Goal: Transaction & Acquisition: Purchase product/service

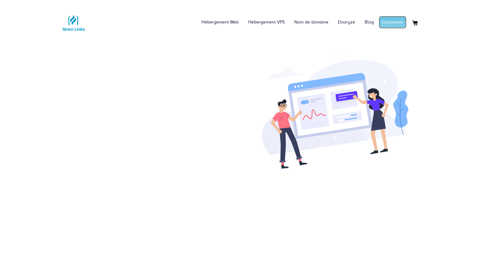
click at [400, 23] on link "Connexion" at bounding box center [393, 22] width 28 height 13
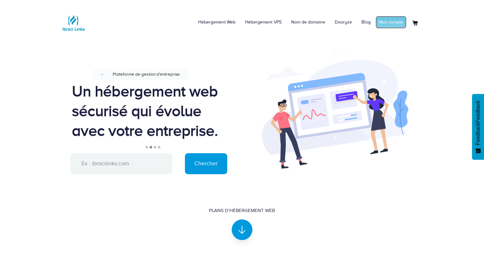
click at [387, 20] on link "Mon compte" at bounding box center [391, 22] width 31 height 13
click at [315, 21] on link "Nom de domaine" at bounding box center [308, 22] width 44 height 19
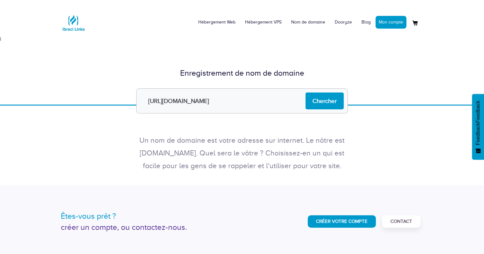
drag, startPoint x: 164, startPoint y: 102, endPoint x: 113, endPoint y: 102, distance: 50.9
click at [113, 102] on form "http://kohsuivi.com Chercher" at bounding box center [242, 100] width 372 height 25
type input "kohsuivi.com"
click at [324, 100] on input "Chercher" at bounding box center [324, 101] width 38 height 17
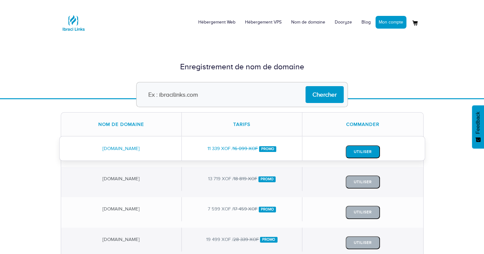
click at [354, 152] on button "Utiliser" at bounding box center [363, 151] width 34 height 13
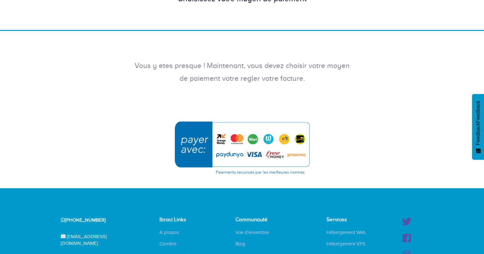
scroll to position [159, 0]
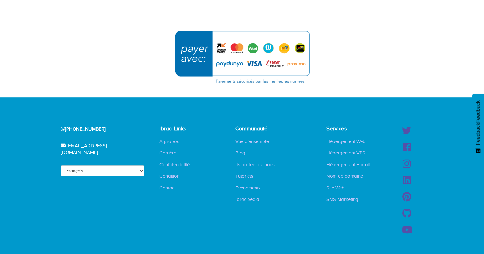
click at [189, 54] on img "submit" at bounding box center [242, 57] width 143 height 62
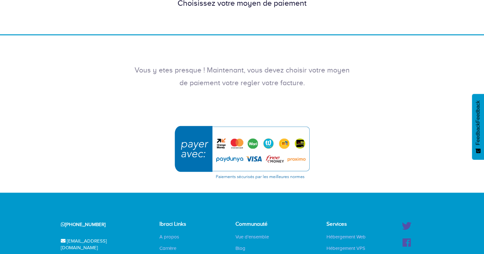
scroll to position [159, 0]
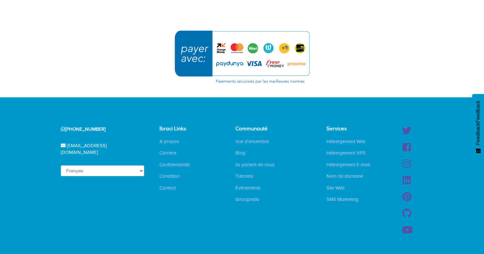
click at [208, 58] on img "submit" at bounding box center [242, 57] width 143 height 62
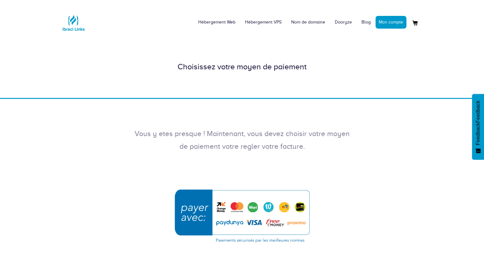
click at [263, 85] on div "Choisissez votre moyen de paiement" at bounding box center [242, 67] width 484 height 62
click at [254, 119] on div "Vous y etes presque ! Maintenant, vous devez choisir votre moyen de paiement vo…" at bounding box center [242, 132] width 484 height 67
click at [184, 135] on p "Vous y etes presque ! Maintenant, vous devez choisir votre moyen de paiement vo…" at bounding box center [242, 140] width 216 height 25
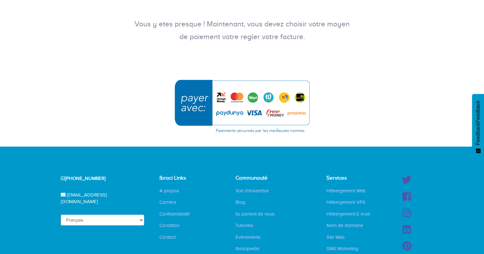
scroll to position [169, 0]
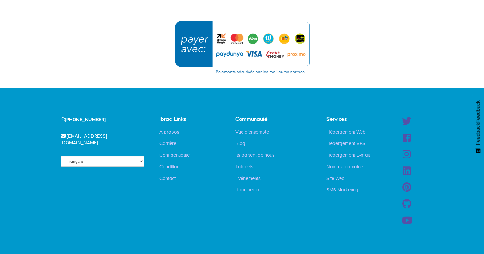
click at [206, 46] on img "submit" at bounding box center [242, 48] width 143 height 62
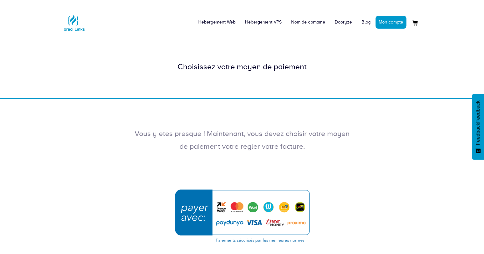
click at [218, 206] on img "submit" at bounding box center [242, 216] width 143 height 62
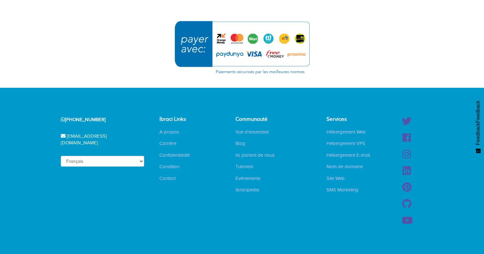
scroll to position [10, 0]
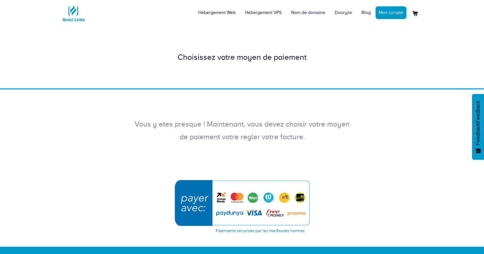
click at [220, 197] on img "submit" at bounding box center [242, 207] width 143 height 62
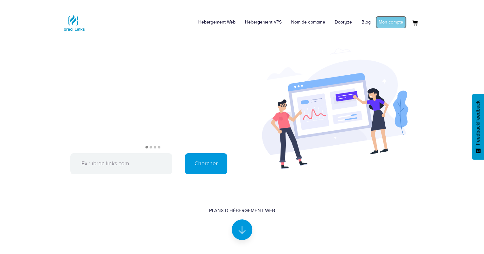
click at [398, 18] on link "Mon compte" at bounding box center [391, 22] width 31 height 13
click at [311, 24] on link "Nom de domaine" at bounding box center [308, 22] width 44 height 19
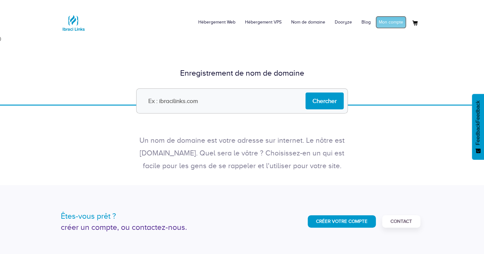
click at [391, 19] on link "Mon compte" at bounding box center [391, 22] width 31 height 13
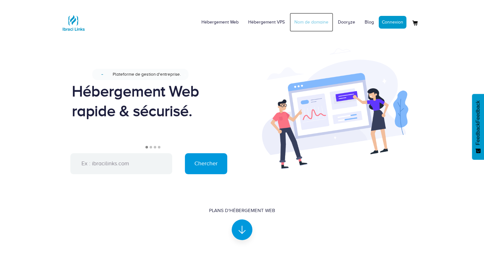
click at [311, 23] on link "Nom de domaine" at bounding box center [312, 22] width 44 height 19
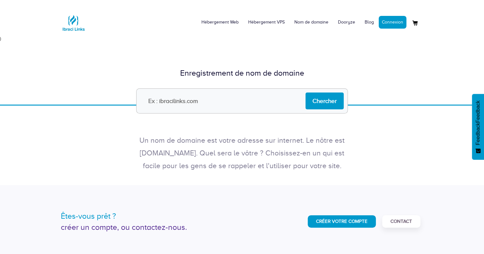
type input "[DOMAIN_NAME]"
click at [345, 97] on input "kohsuivi.com" at bounding box center [242, 100] width 212 height 25
click at [334, 97] on input "Chercher" at bounding box center [324, 101] width 38 height 17
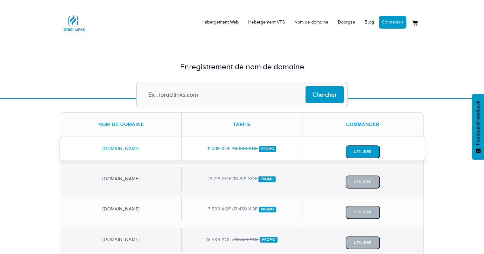
click at [360, 155] on button "Utiliser" at bounding box center [363, 151] width 34 height 13
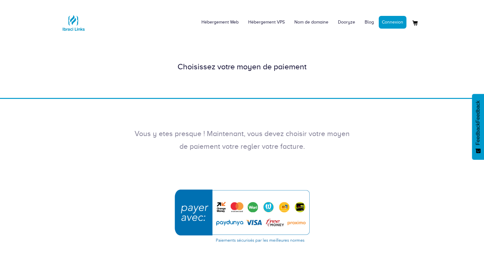
scroll to position [159, 0]
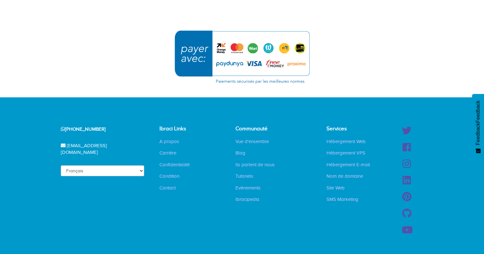
click at [223, 48] on img "submit" at bounding box center [242, 57] width 143 height 62
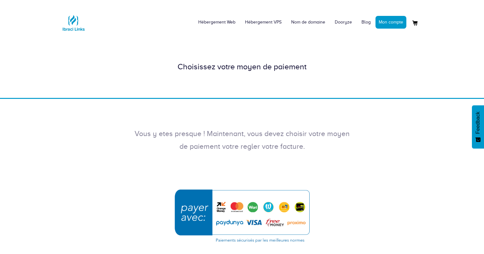
click at [193, 210] on img "submit" at bounding box center [242, 216] width 143 height 62
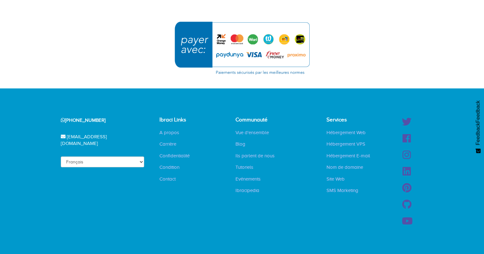
scroll to position [169, 0]
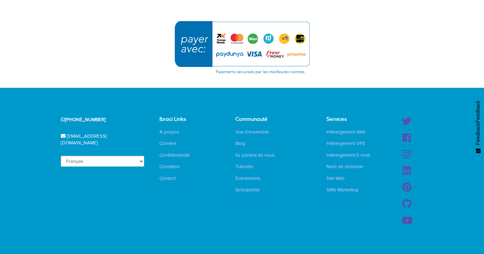
click at [218, 40] on img "submit" at bounding box center [242, 48] width 143 height 62
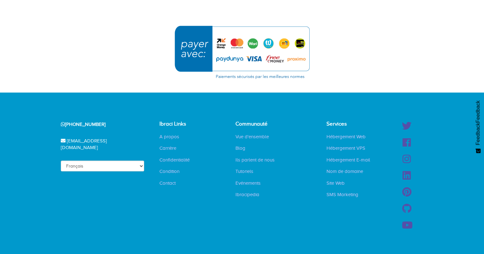
scroll to position [169, 0]
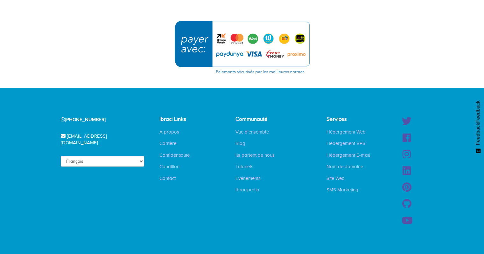
click at [190, 36] on img "submit" at bounding box center [242, 48] width 143 height 62
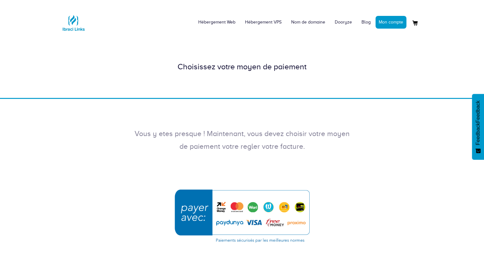
click at [190, 208] on img "submit" at bounding box center [242, 216] width 143 height 62
click at [415, 22] on img at bounding box center [415, 23] width 8 height 8
click at [415, 20] on img at bounding box center [415, 23] width 8 height 8
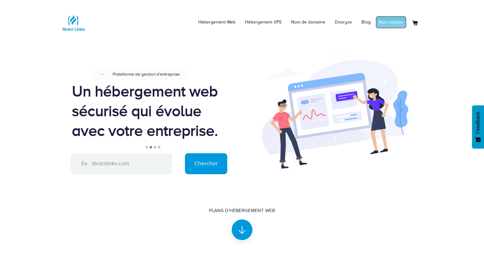
click at [387, 23] on link "Mon compte" at bounding box center [391, 22] width 31 height 13
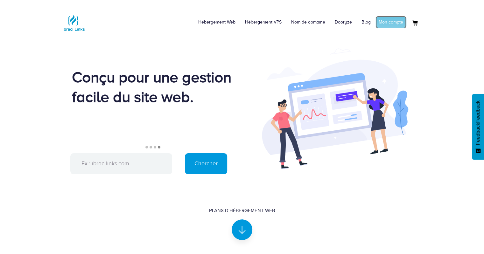
click at [391, 23] on link "Mon compte" at bounding box center [391, 22] width 31 height 13
